Goal: Task Accomplishment & Management: Complete application form

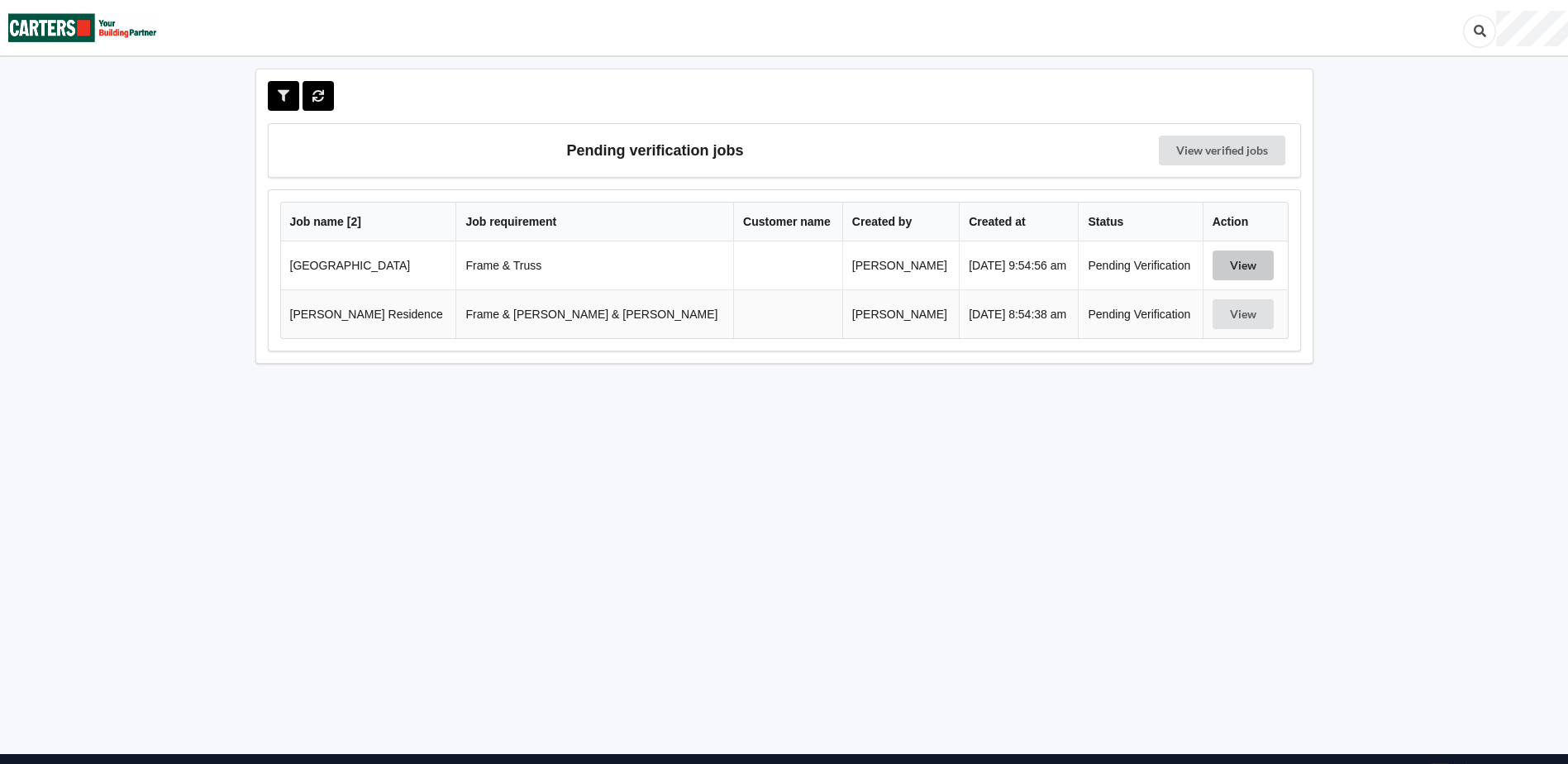
click at [1220, 260] on button "View" at bounding box center [1243, 266] width 61 height 30
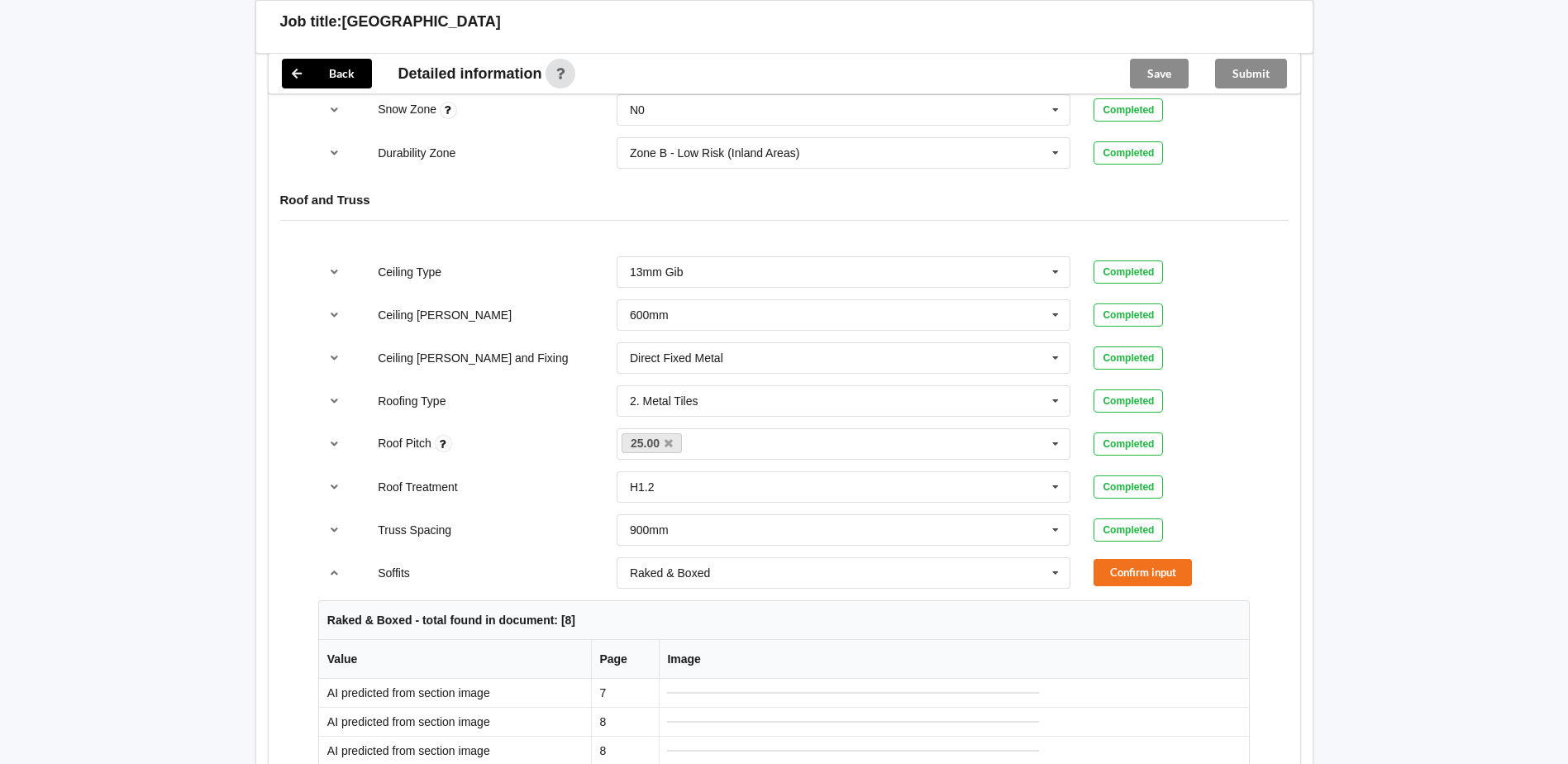
scroll to position [909, 0]
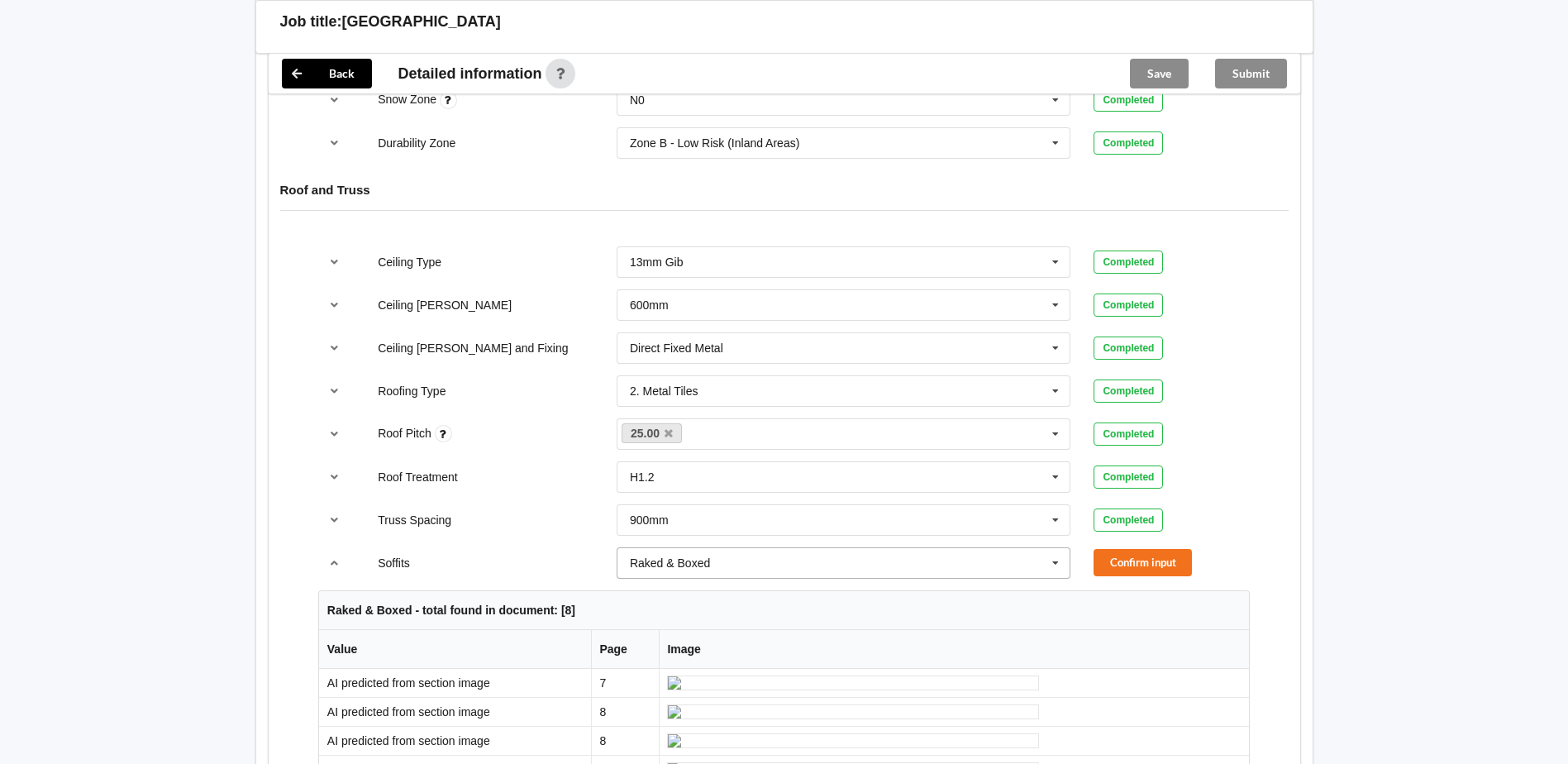
click at [1050, 561] on icon at bounding box center [1056, 563] width 25 height 31
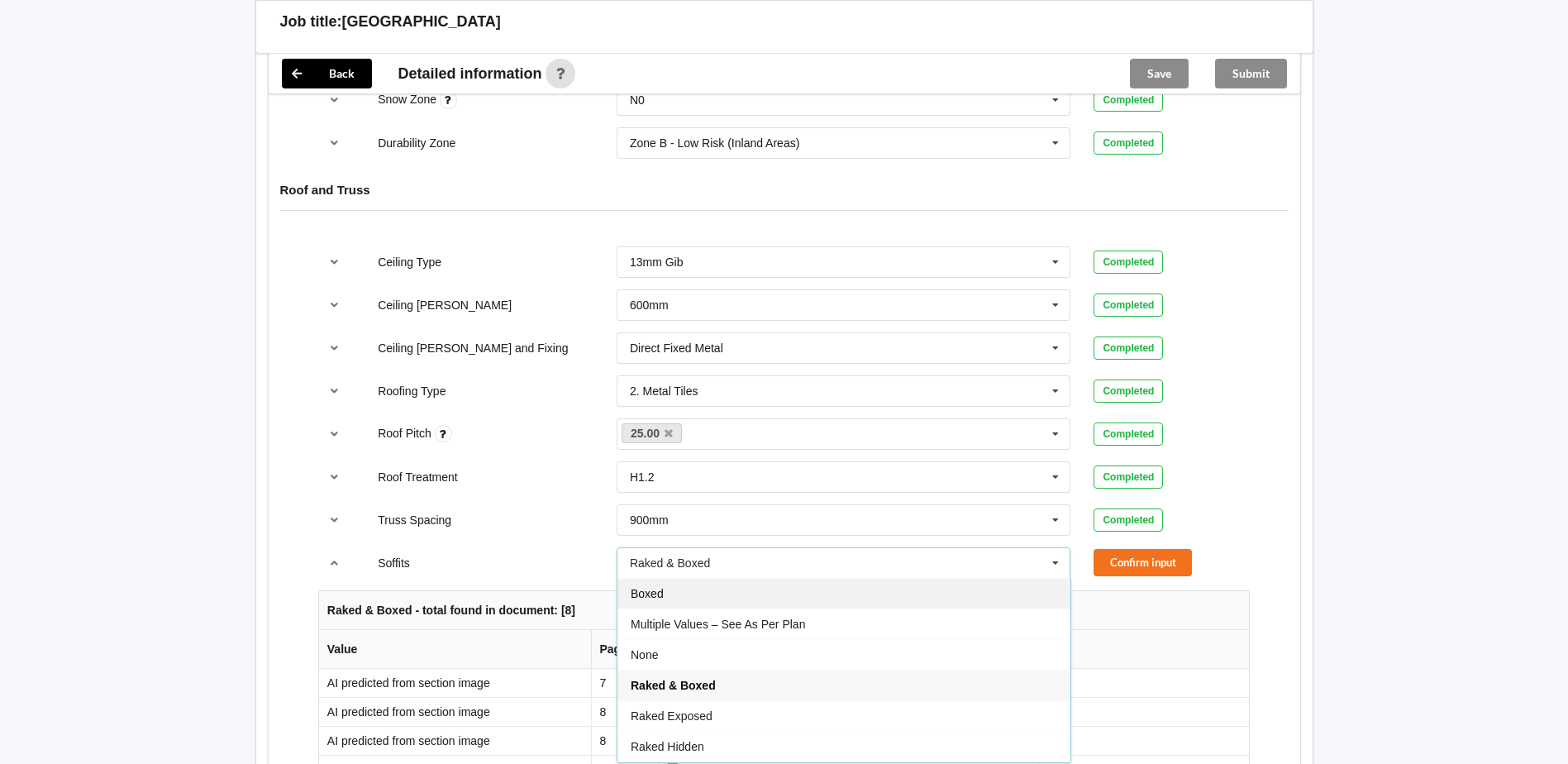
click at [802, 597] on div "Boxed" at bounding box center [843, 592] width 453 height 31
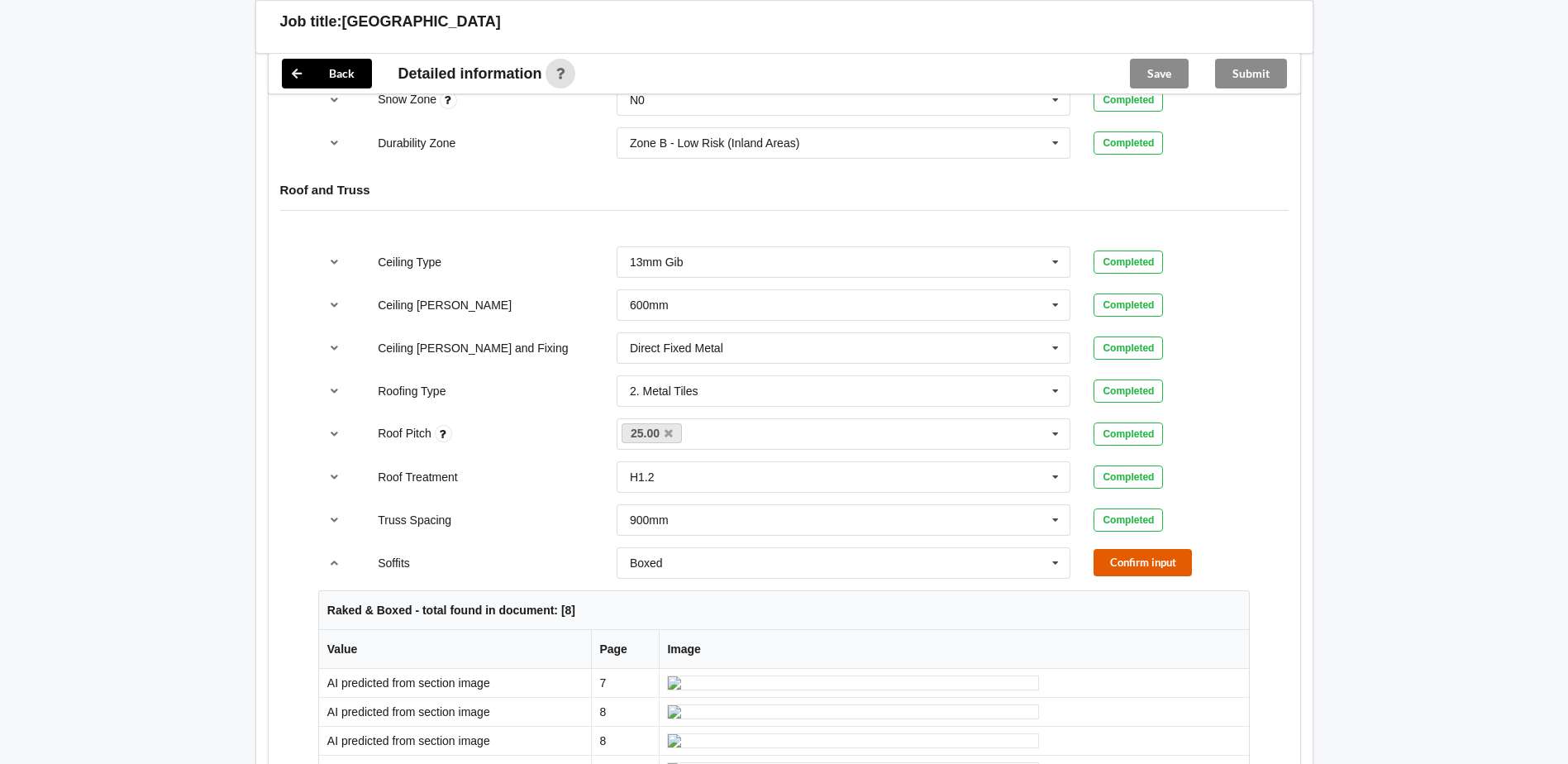
click at [1107, 556] on button "Confirm input" at bounding box center [1143, 563] width 99 height 28
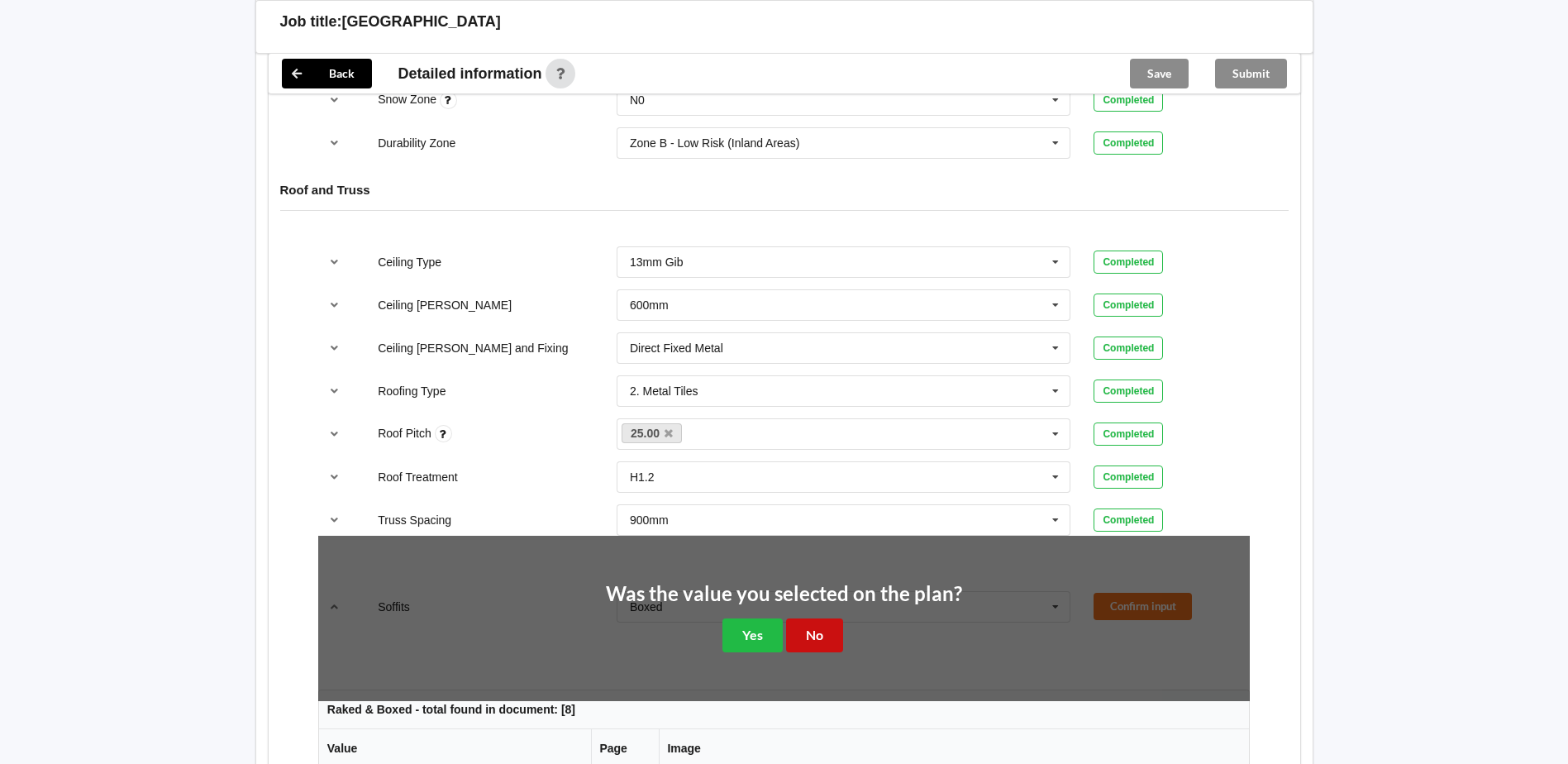
click at [820, 627] on button "No" at bounding box center [815, 635] width 57 height 34
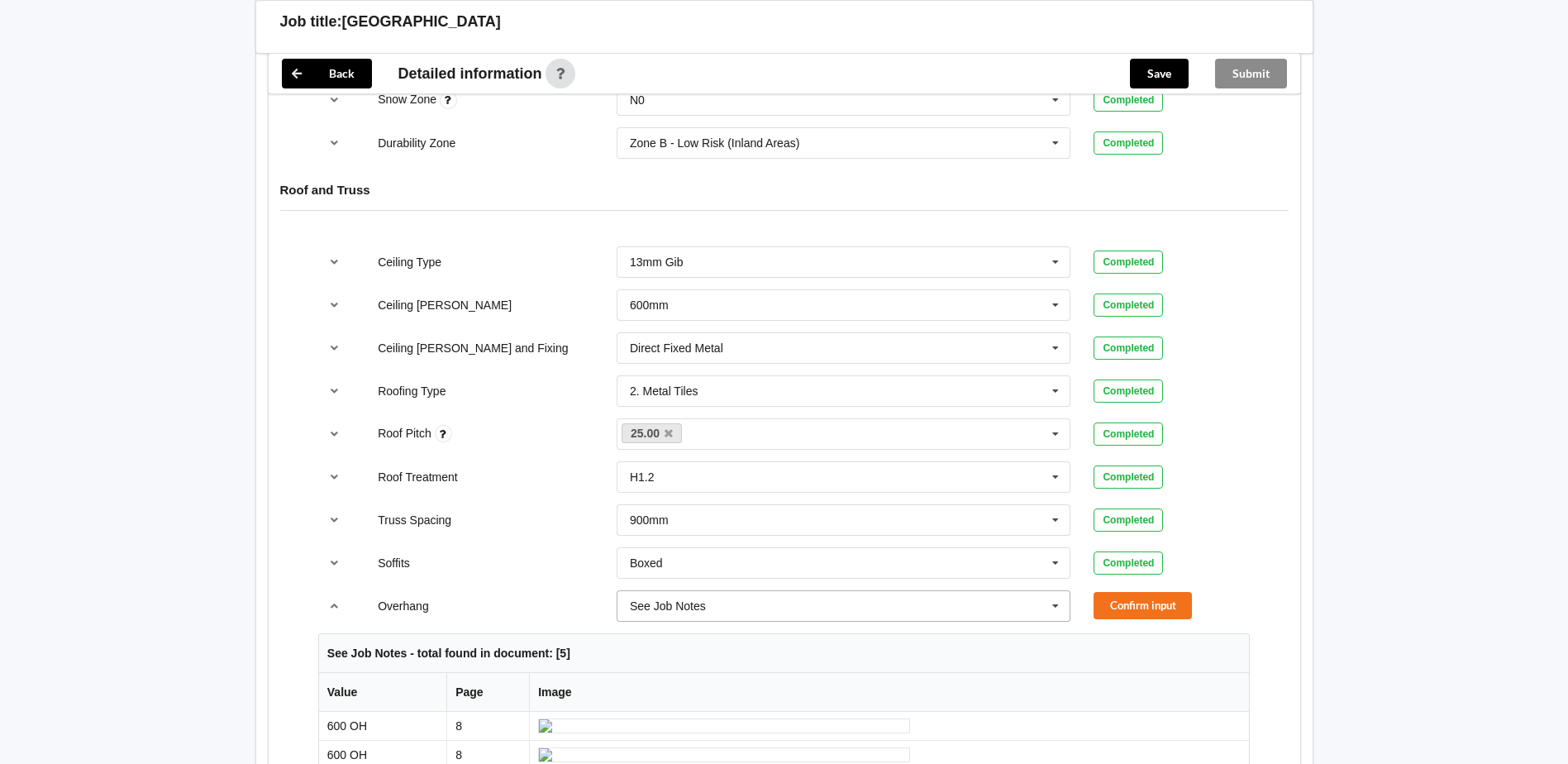
click at [1057, 607] on icon at bounding box center [1056, 606] width 25 height 31
click at [859, 524] on div "600mm" at bounding box center [843, 512] width 453 height 31
click at [1107, 606] on button "Confirm input" at bounding box center [1143, 605] width 99 height 28
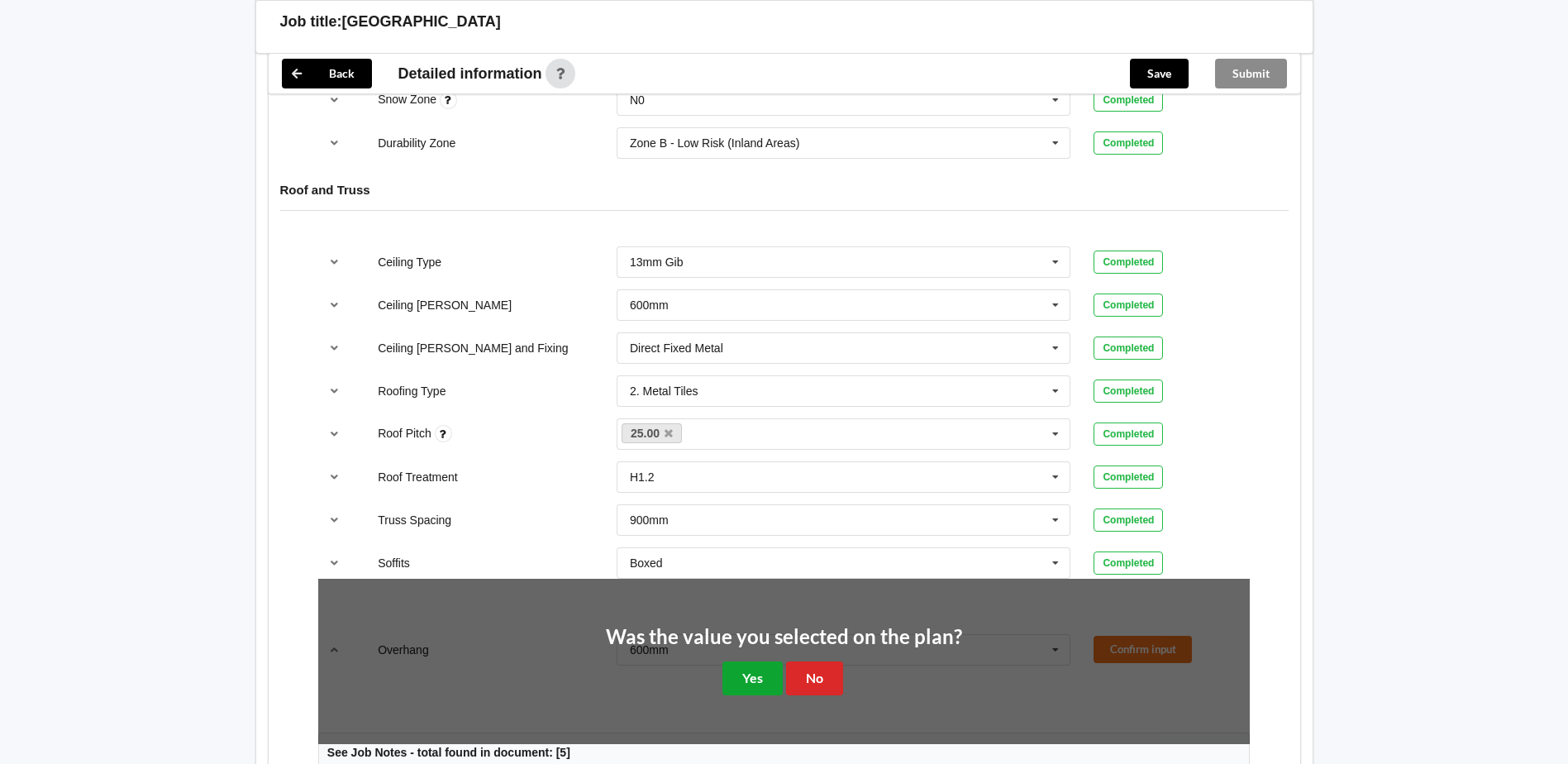
click at [759, 679] on button "Yes" at bounding box center [752, 678] width 60 height 34
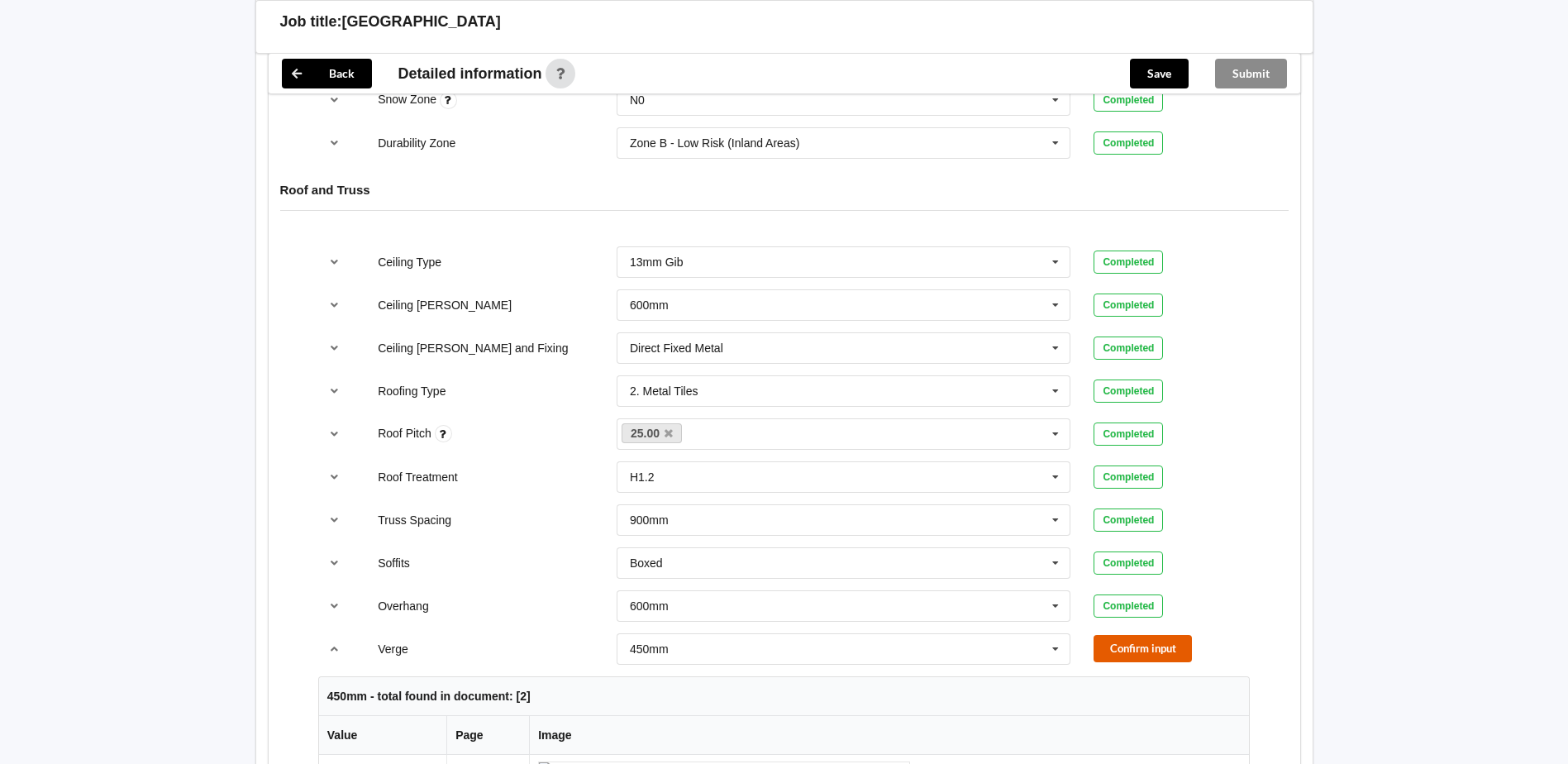
click at [1159, 643] on button "Confirm input" at bounding box center [1143, 649] width 99 height 28
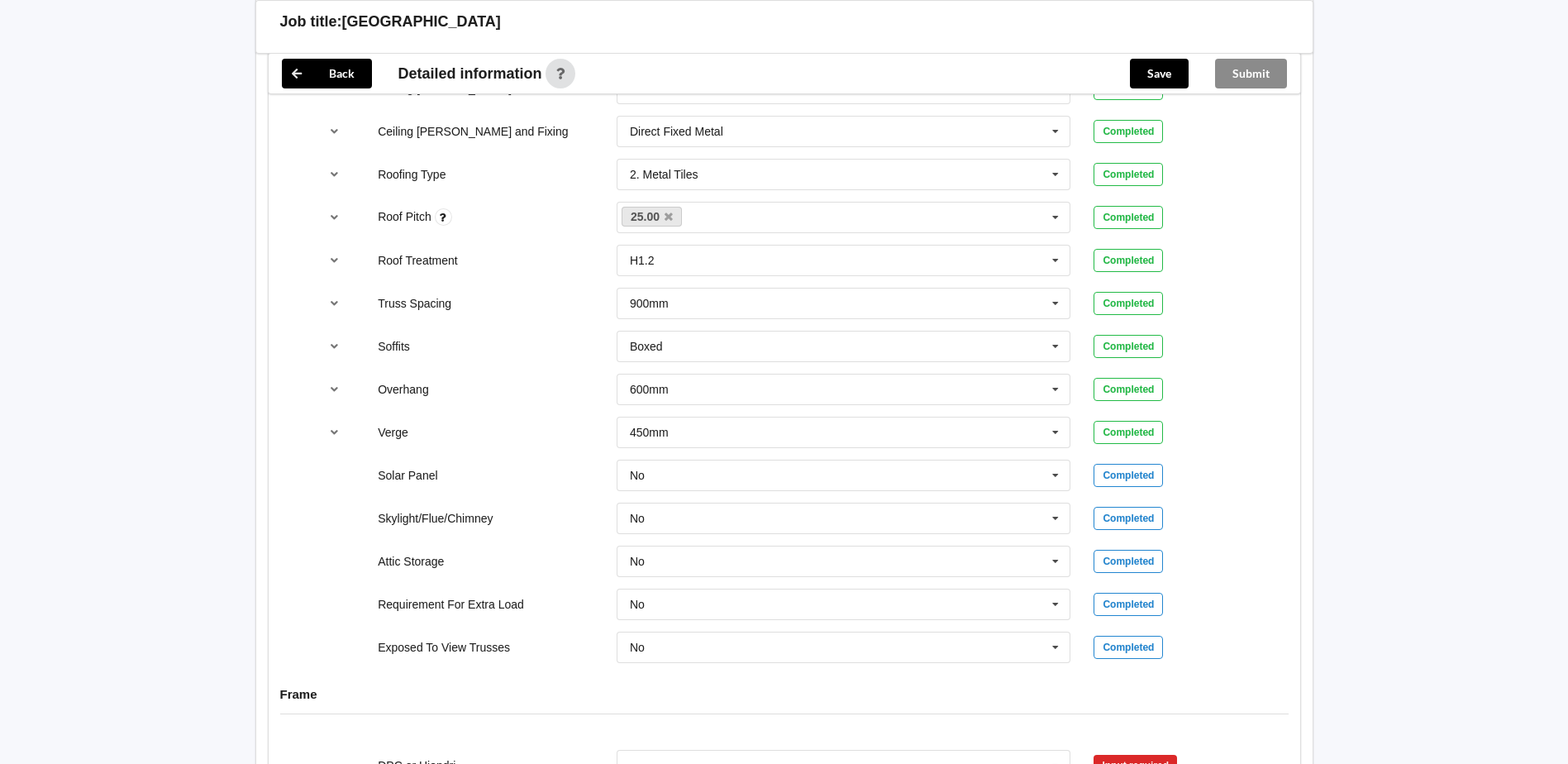
scroll to position [1074, 0]
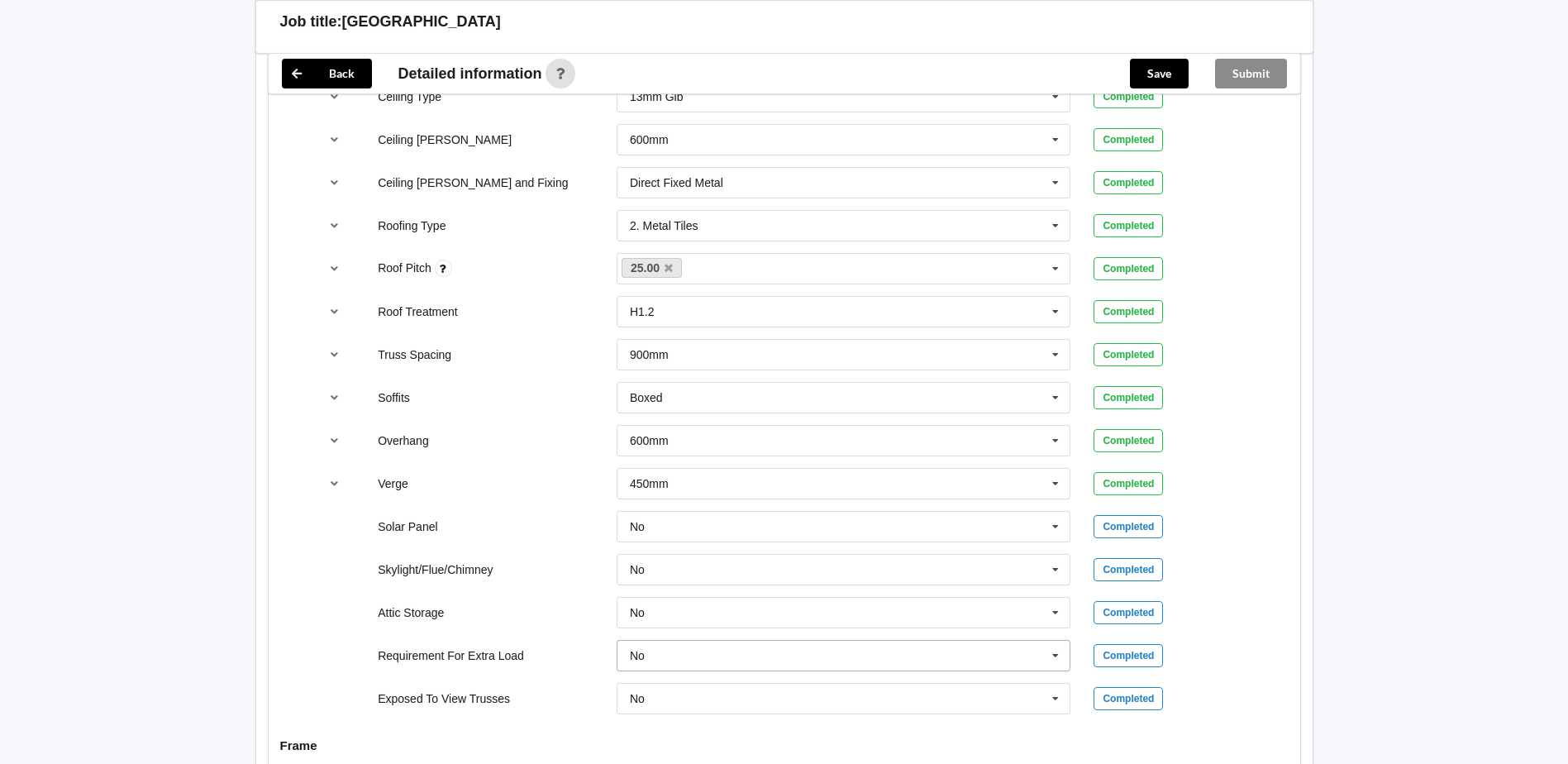
click at [1049, 661] on icon at bounding box center [1056, 655] width 25 height 31
click at [878, 713] on div "Yes" at bounding box center [843, 716] width 453 height 31
click at [1115, 652] on button "Confirm input" at bounding box center [1143, 655] width 99 height 28
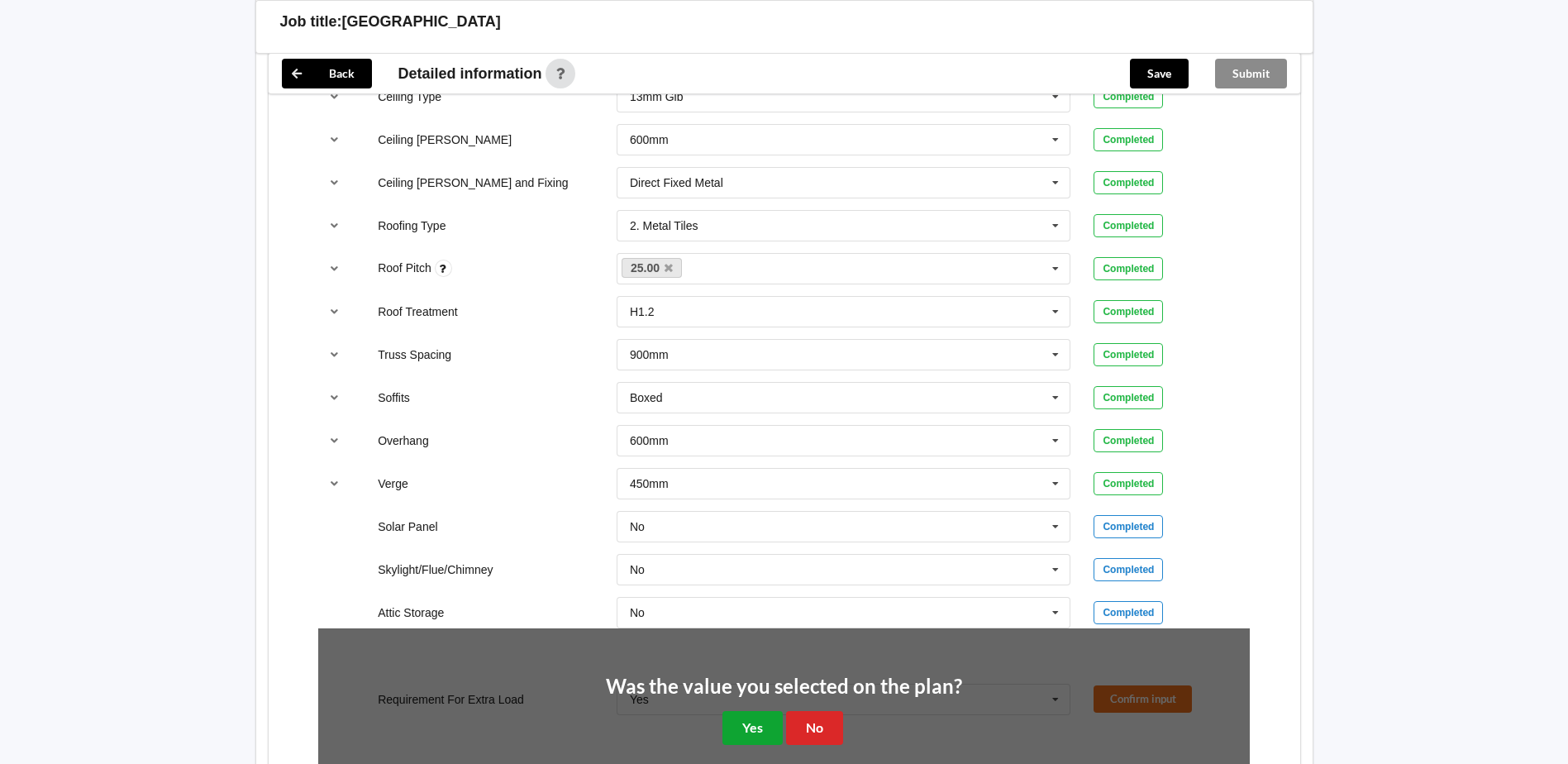
click at [756, 726] on button "Yes" at bounding box center [752, 727] width 60 height 34
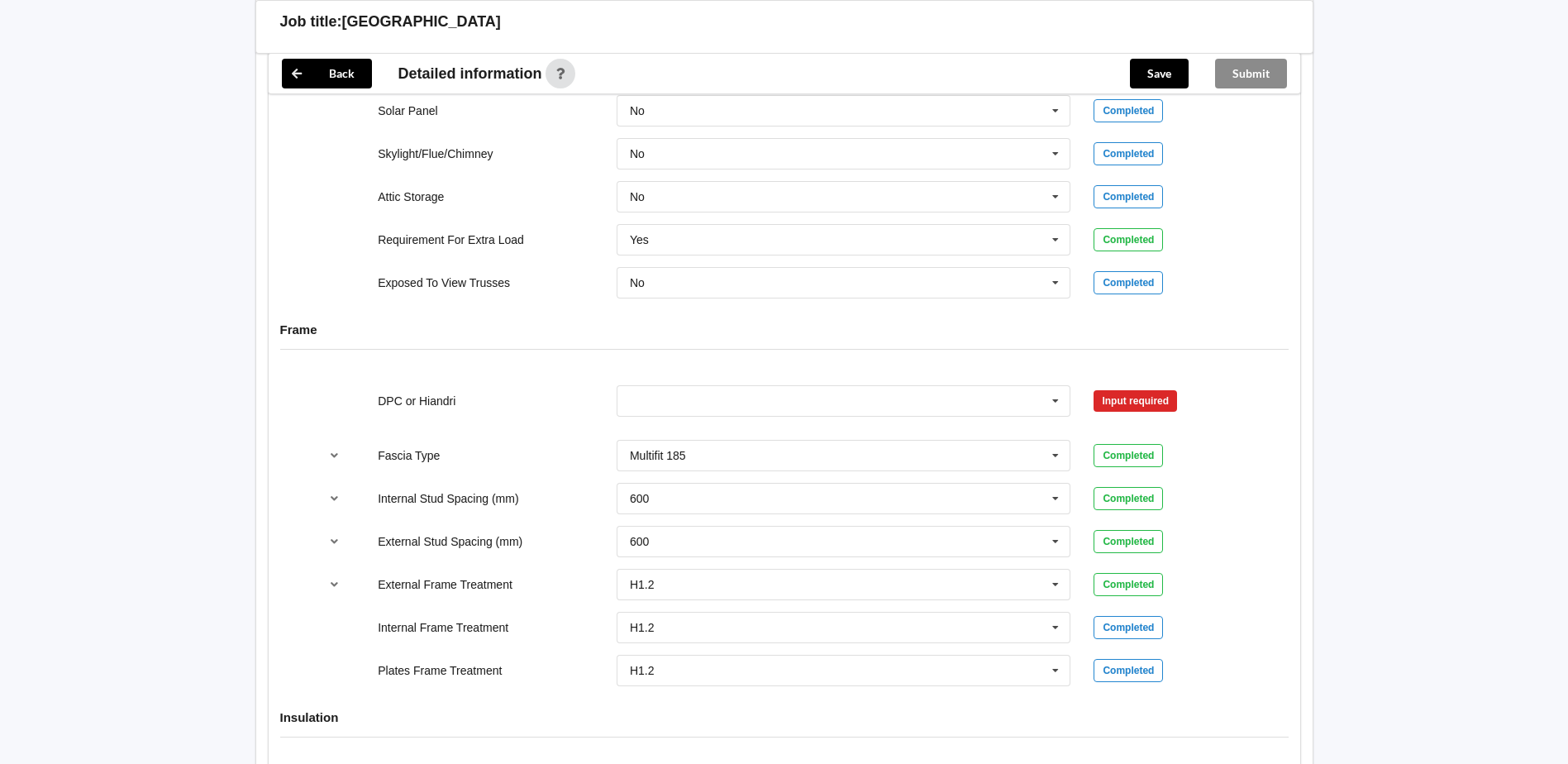
scroll to position [2012, 0]
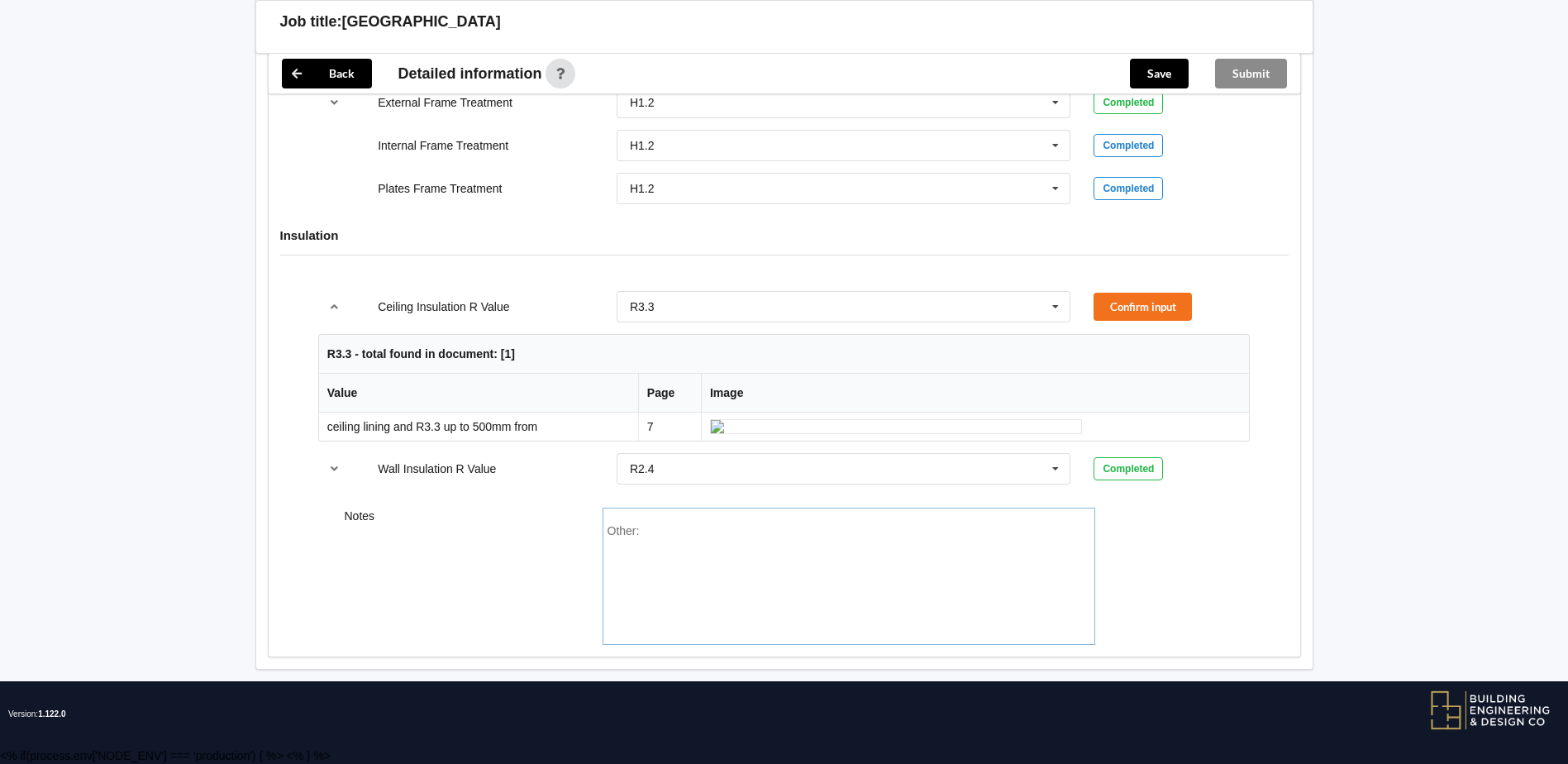
click at [698, 535] on div "Other:" at bounding box center [848, 581] width 483 height 115
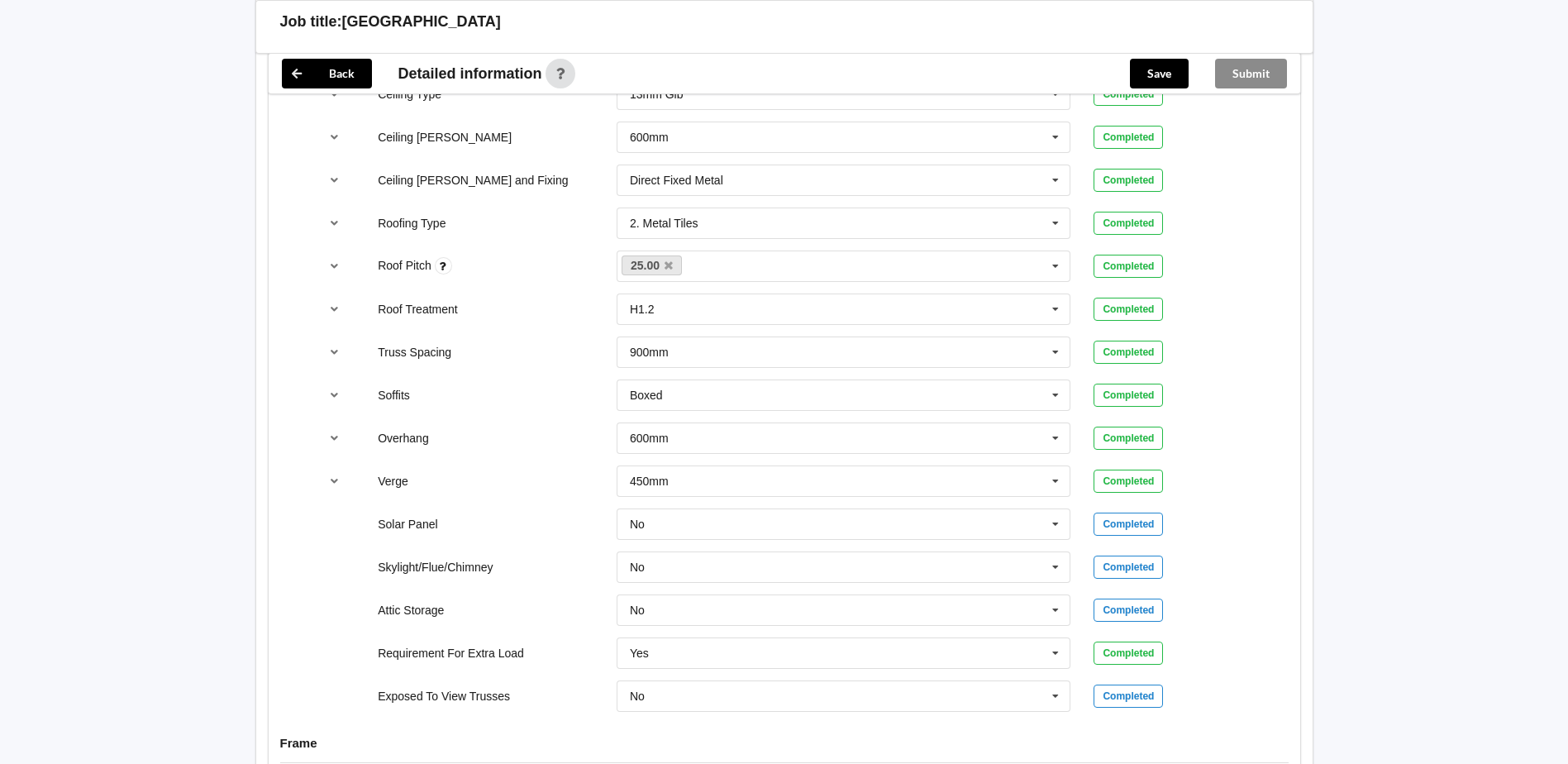
scroll to position [1350, 0]
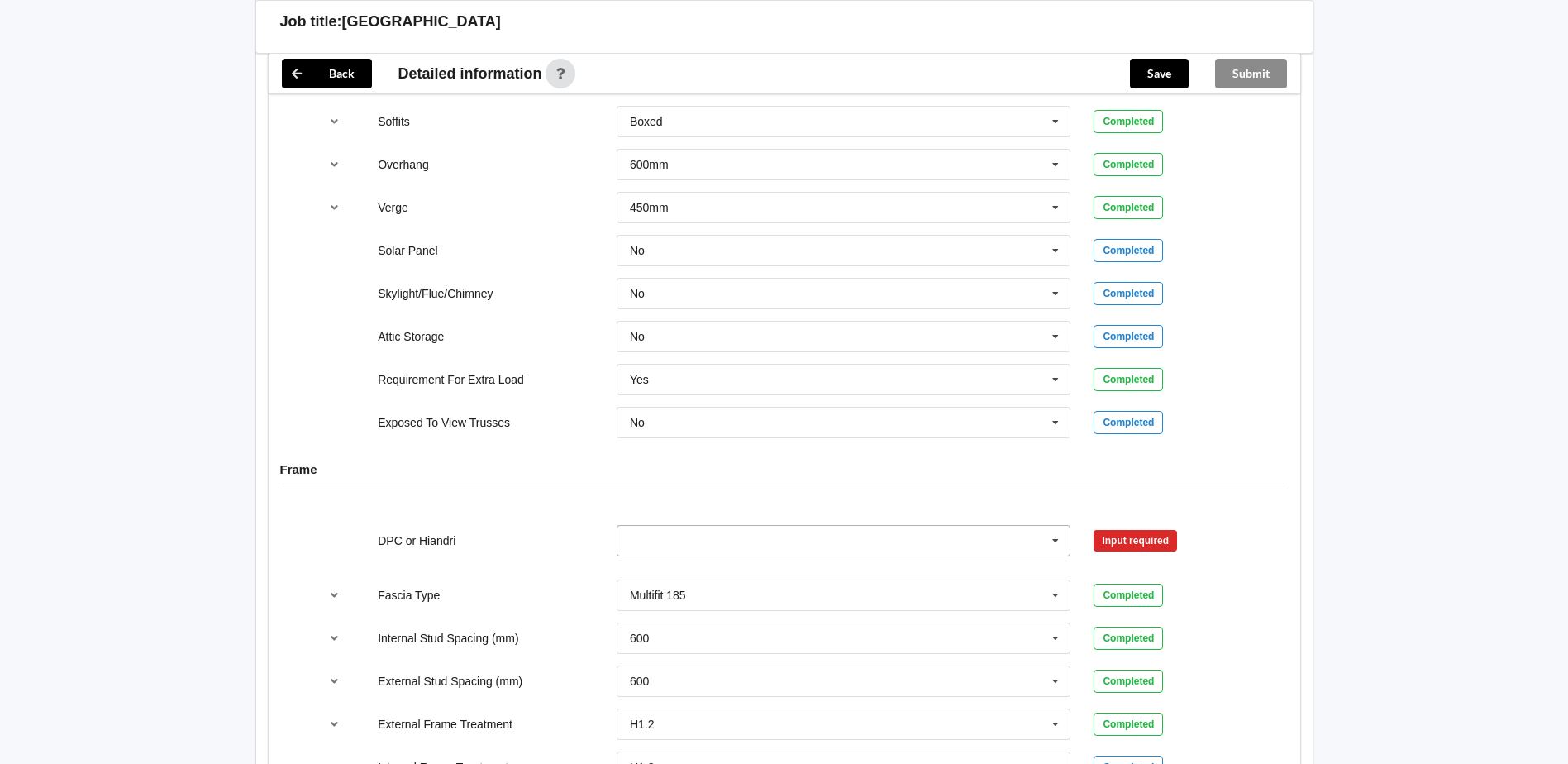
click at [1054, 545] on icon at bounding box center [1056, 540] width 25 height 31
click at [861, 561] on div "DPC Fitted" at bounding box center [843, 571] width 453 height 31
click at [1122, 541] on button "Confirm input" at bounding box center [1143, 540] width 99 height 28
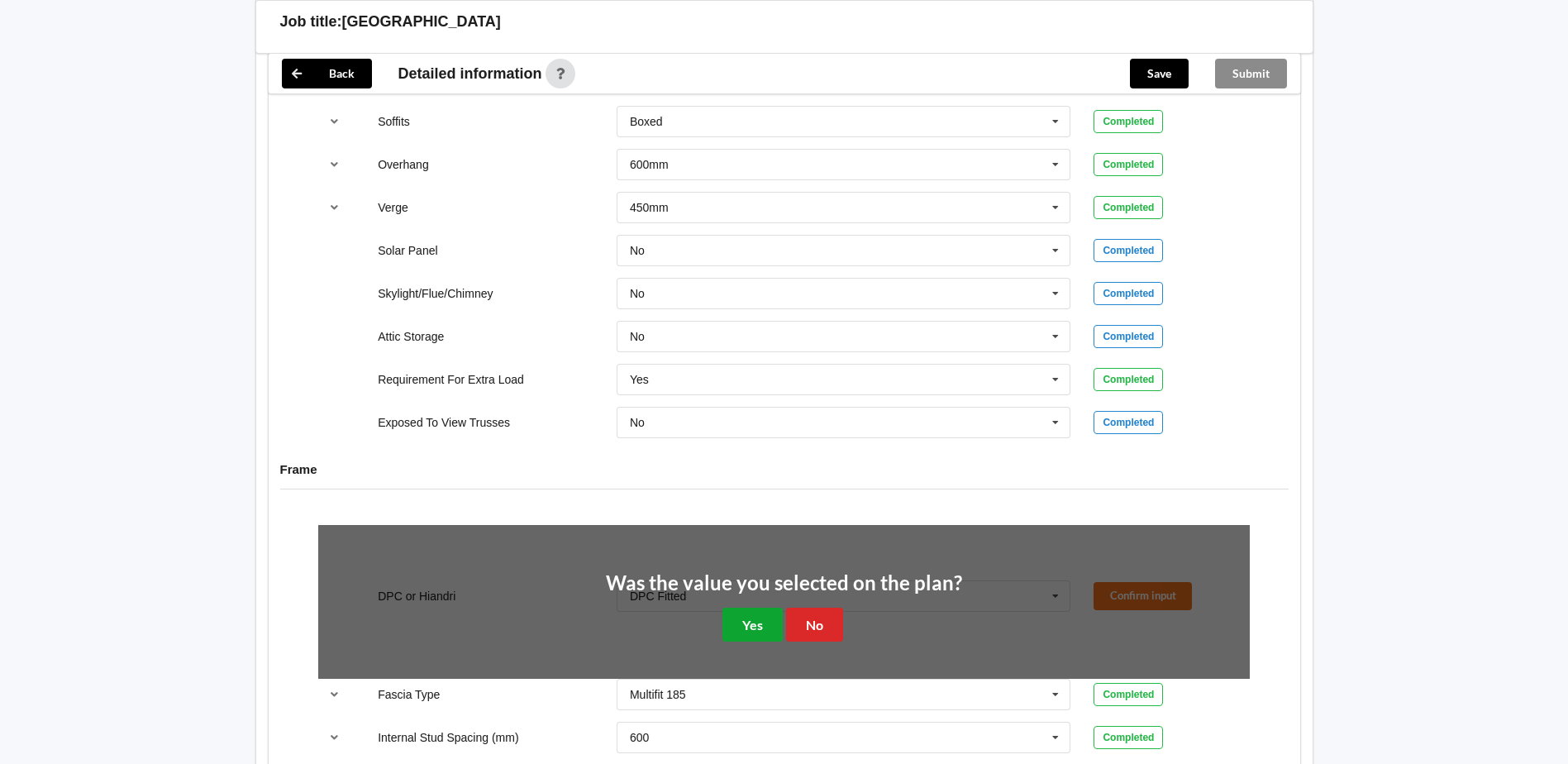
click at [748, 619] on button "Yes" at bounding box center [752, 624] width 60 height 34
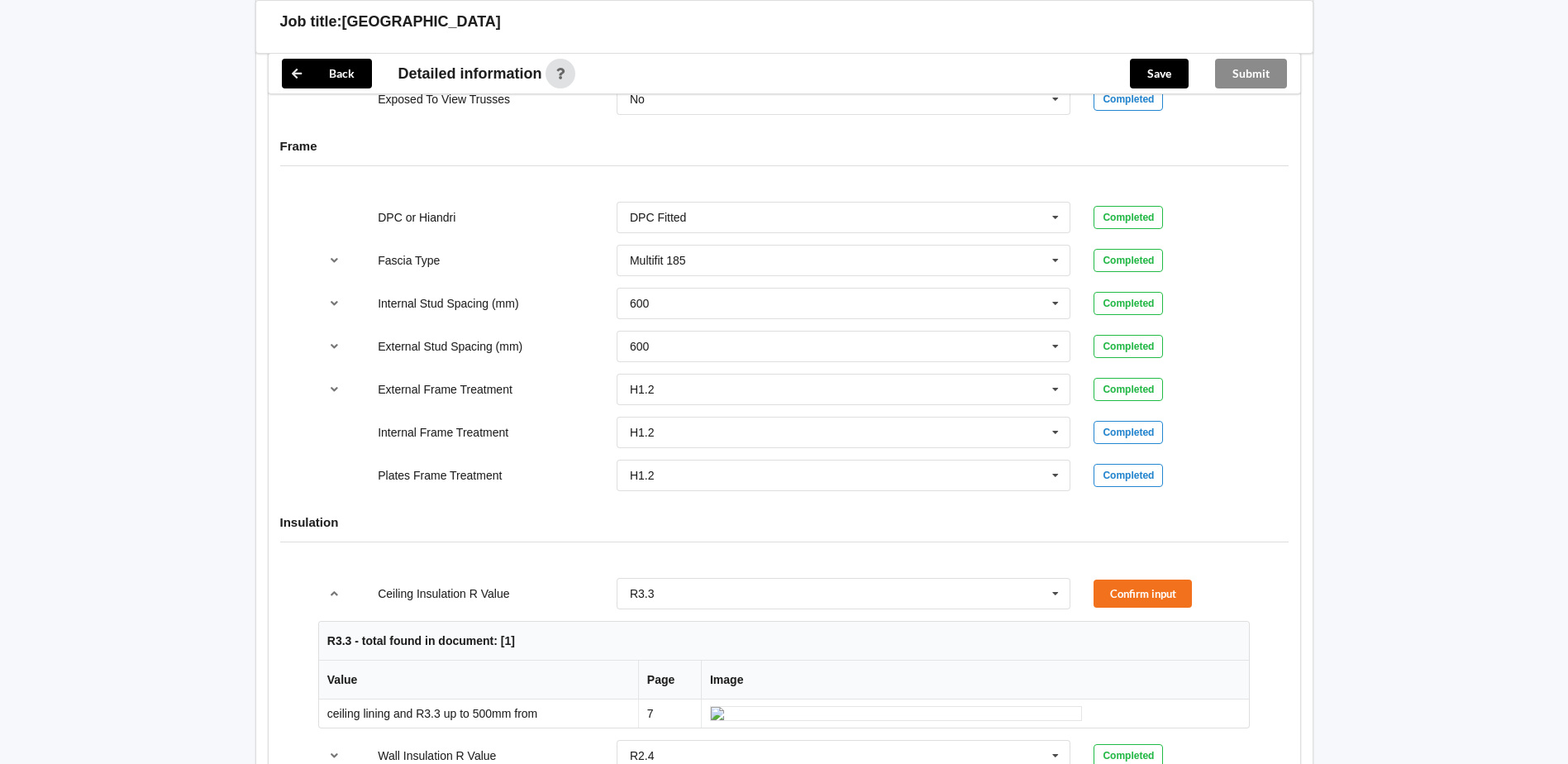
scroll to position [1681, 0]
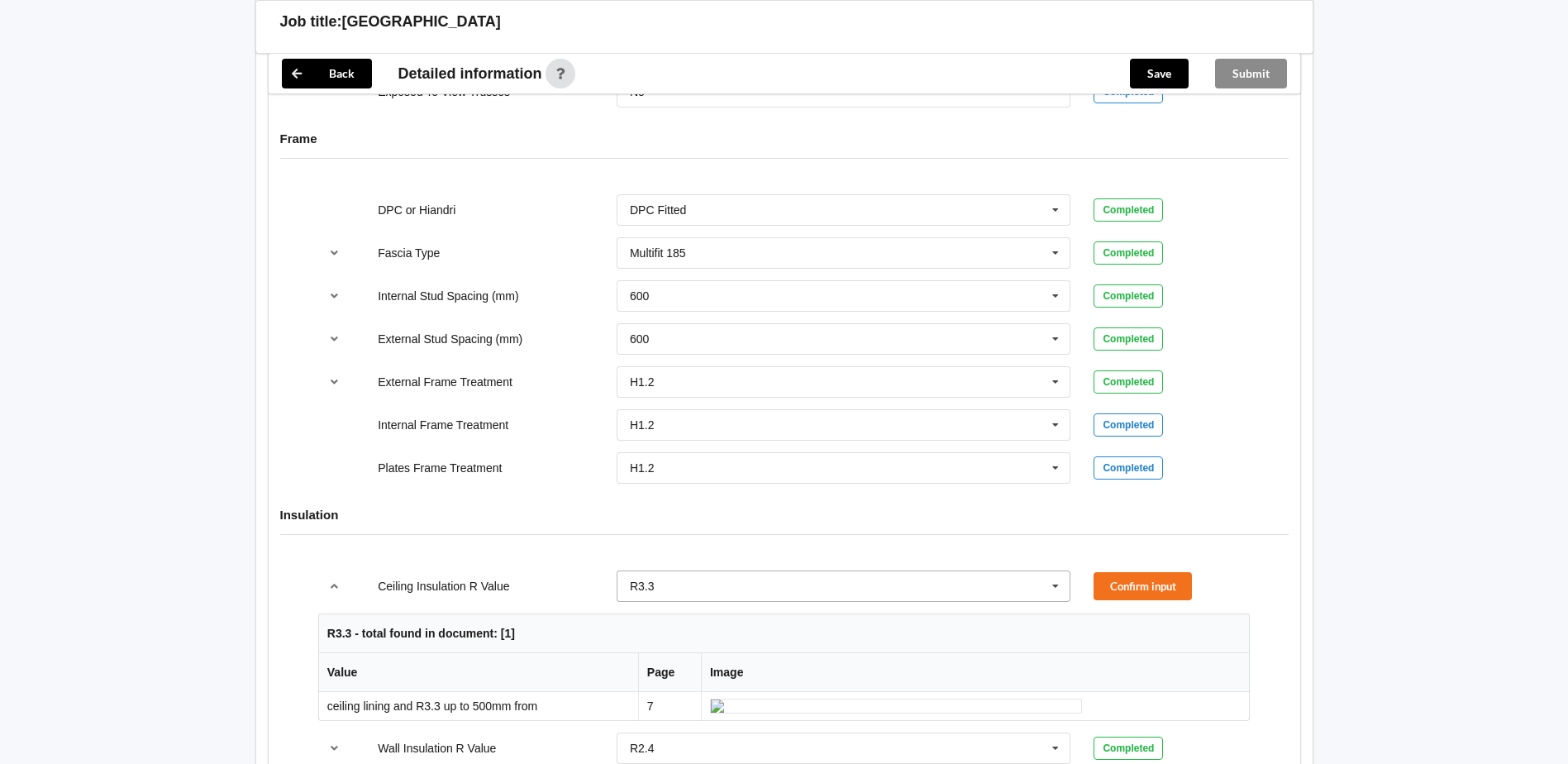
click at [811, 581] on input "text" at bounding box center [844, 586] width 453 height 30
click at [751, 480] on div "R5.2" at bounding box center [843, 495] width 453 height 31
click at [1144, 586] on button "Confirm input" at bounding box center [1143, 585] width 99 height 28
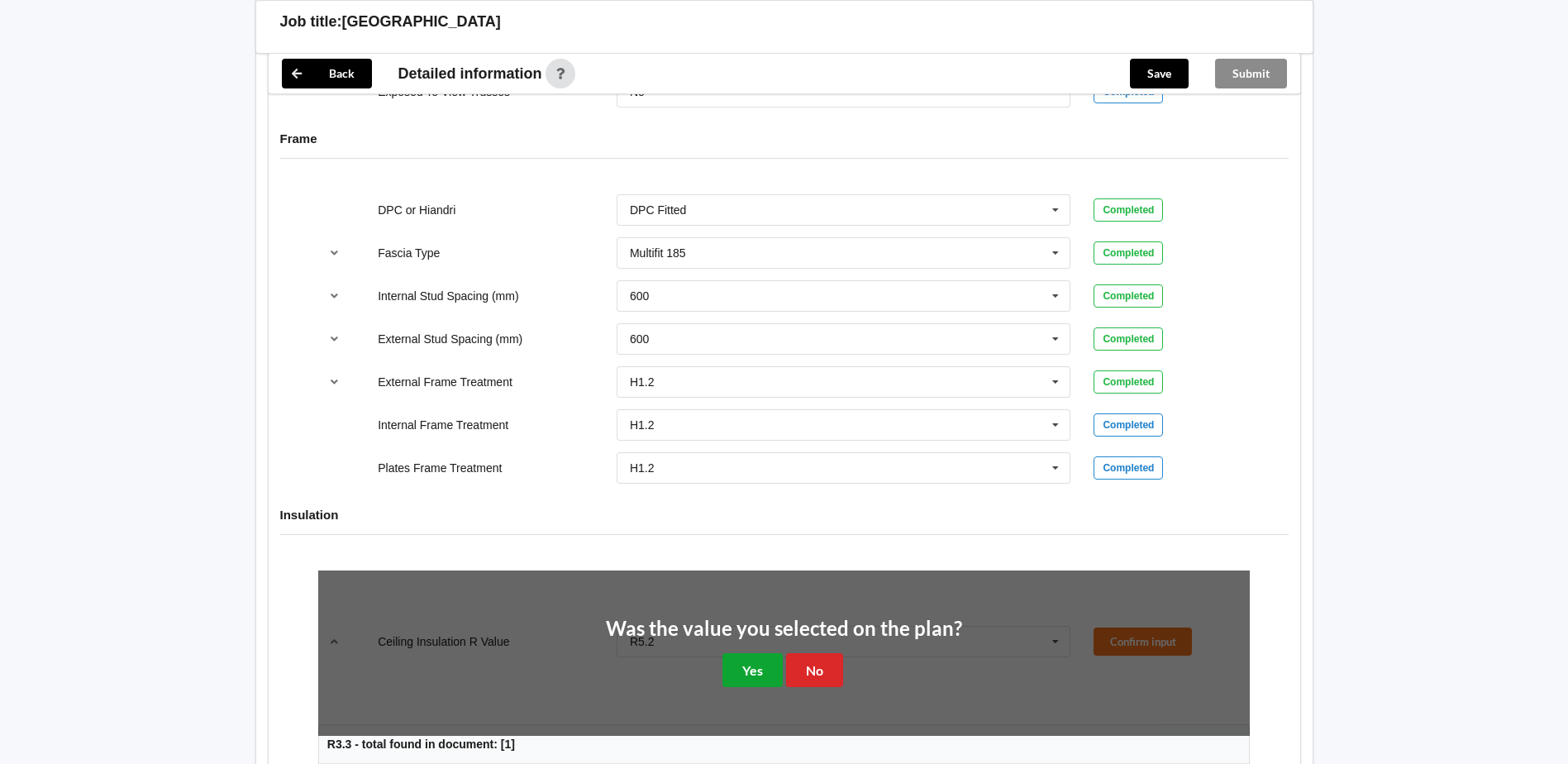
click at [760, 667] on button "Yes" at bounding box center [752, 669] width 60 height 34
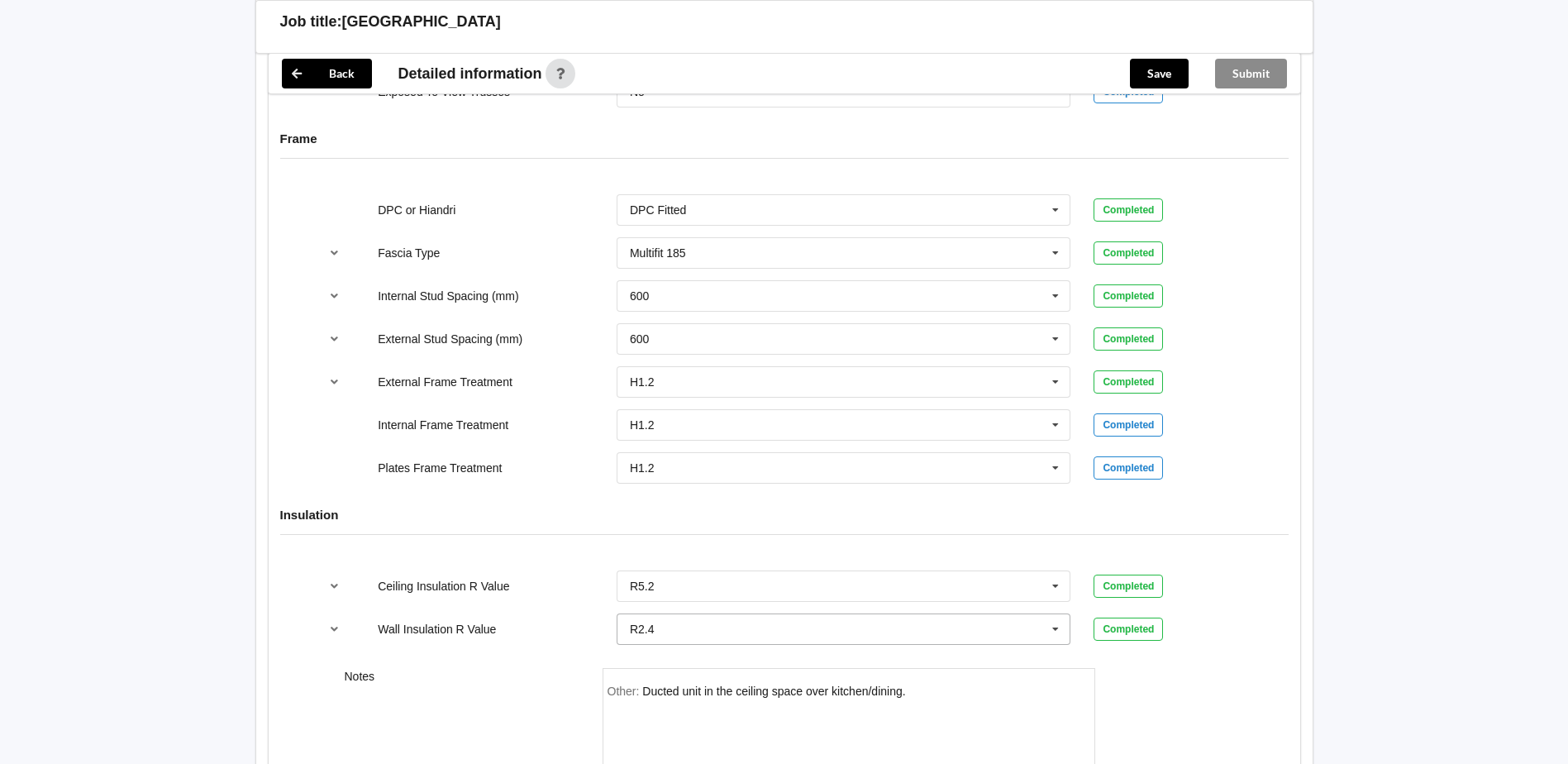
click at [1054, 629] on icon at bounding box center [1056, 629] width 25 height 31
click at [783, 546] on div "R2.2" at bounding box center [843, 538] width 453 height 31
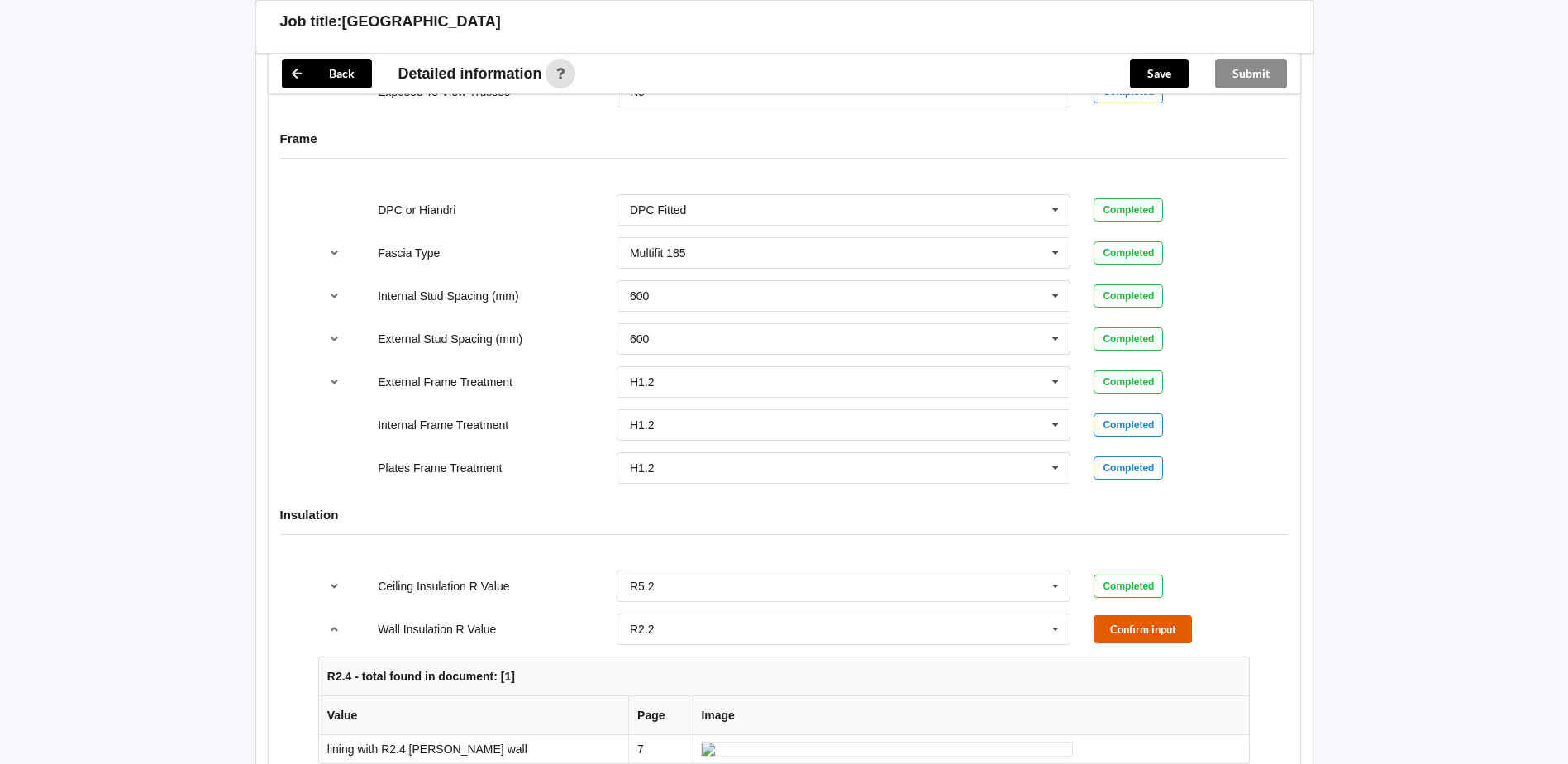
click at [1163, 630] on button "Confirm input" at bounding box center [1143, 629] width 99 height 28
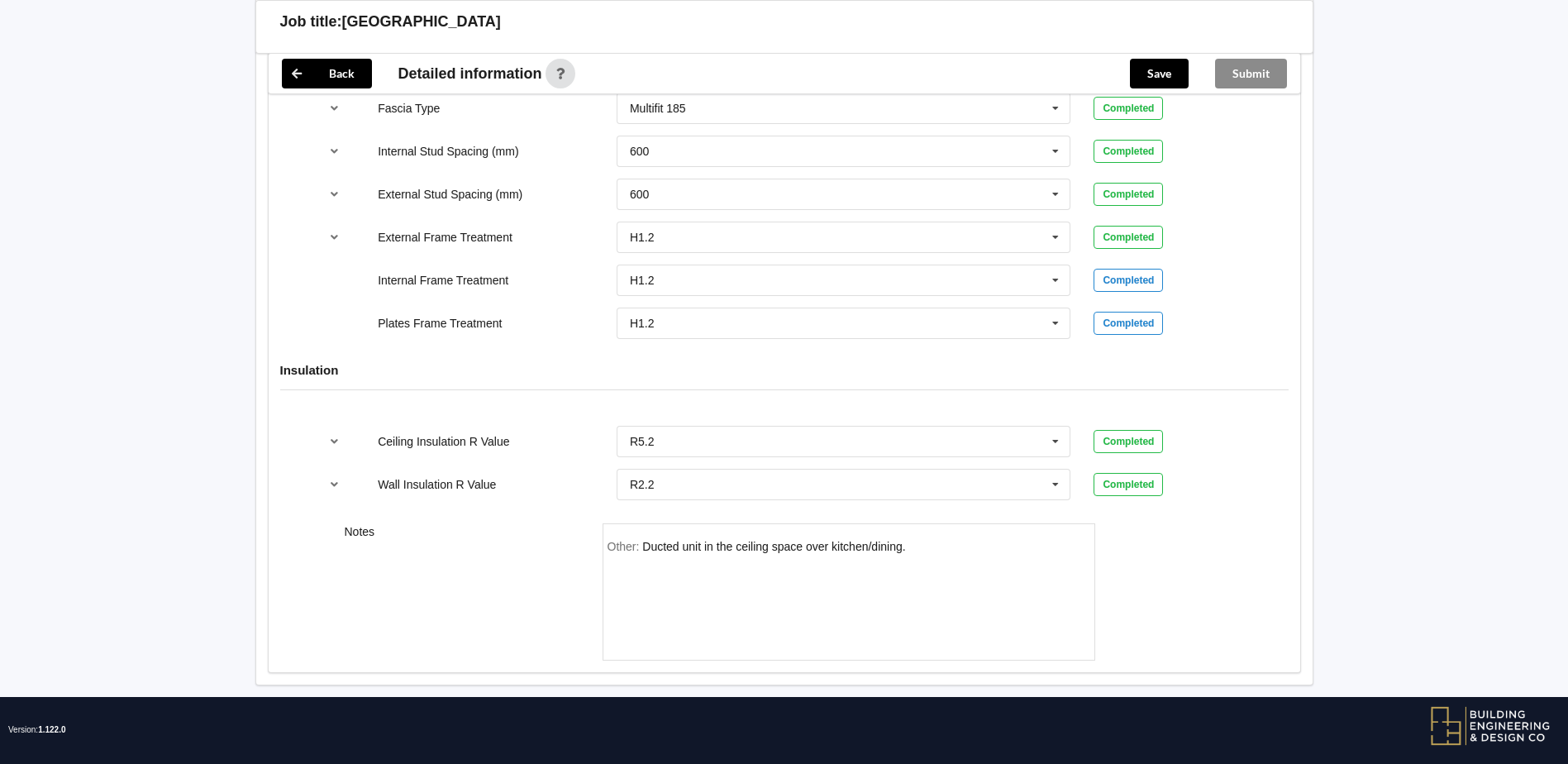
scroll to position [1841, 0]
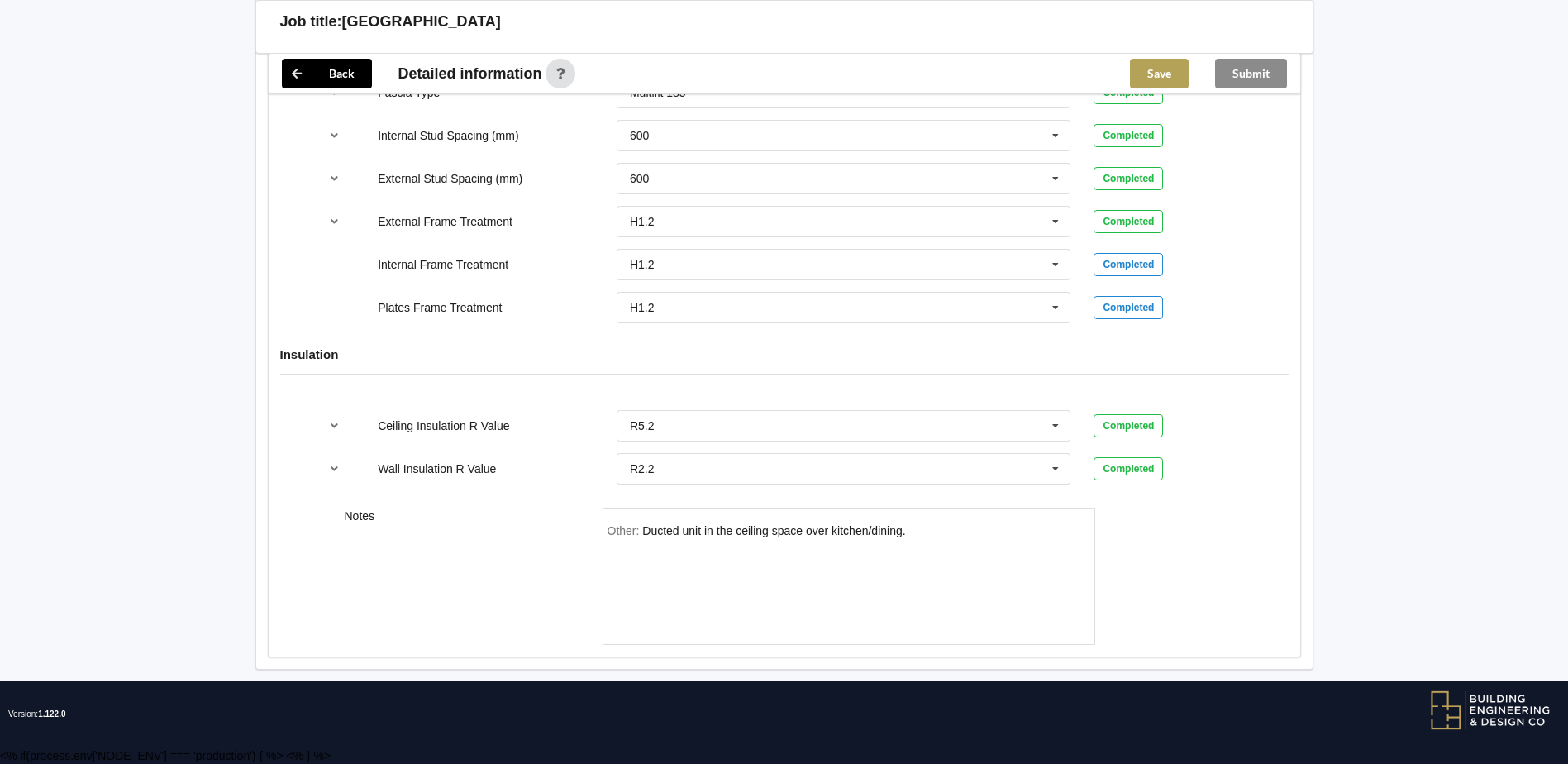
click at [1157, 69] on button "Save" at bounding box center [1158, 73] width 58 height 30
click at [1245, 74] on button "Submit" at bounding box center [1251, 73] width 72 height 30
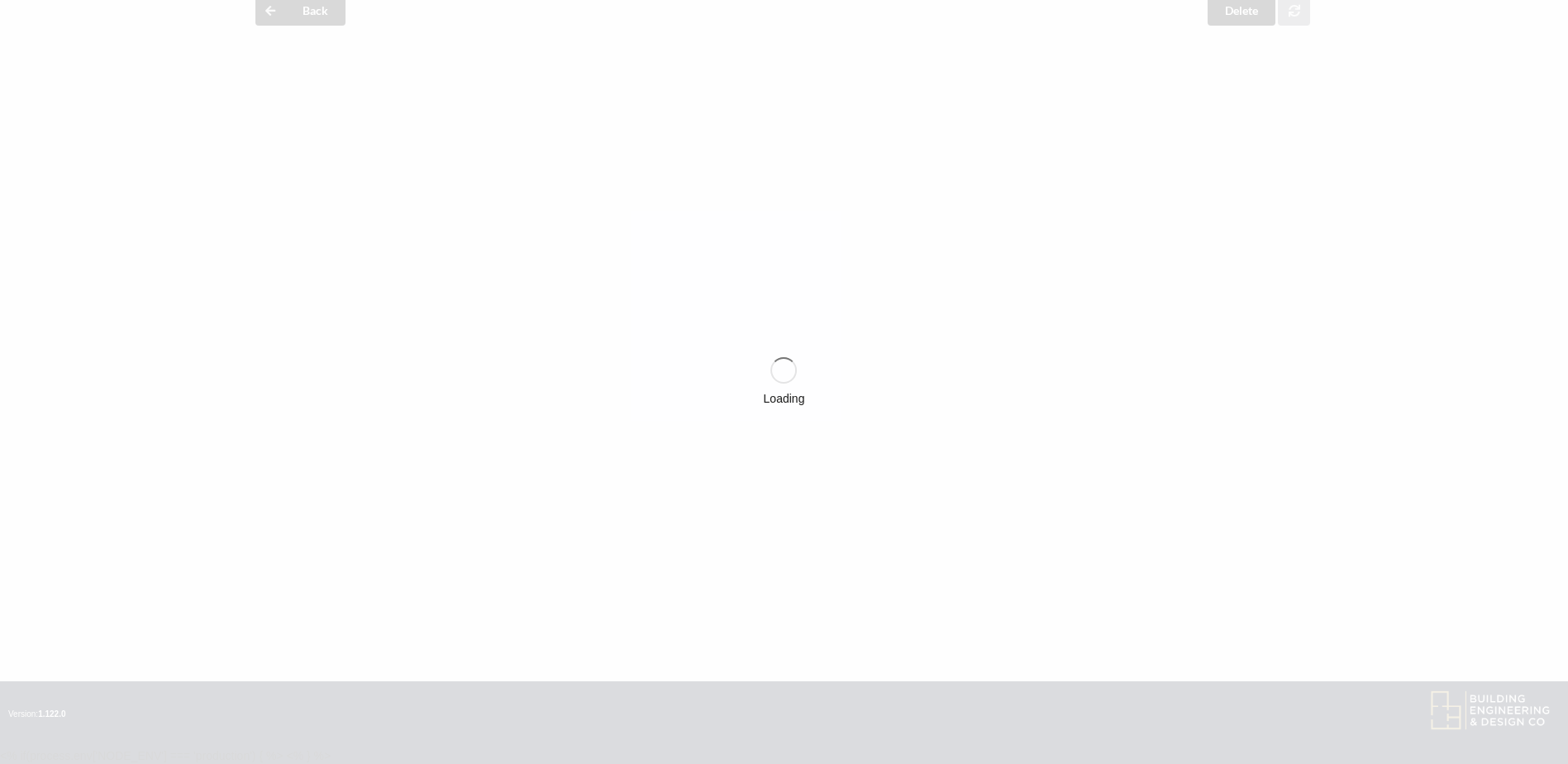
scroll to position [1765, 0]
